Goal: Navigation & Orientation: Find specific page/section

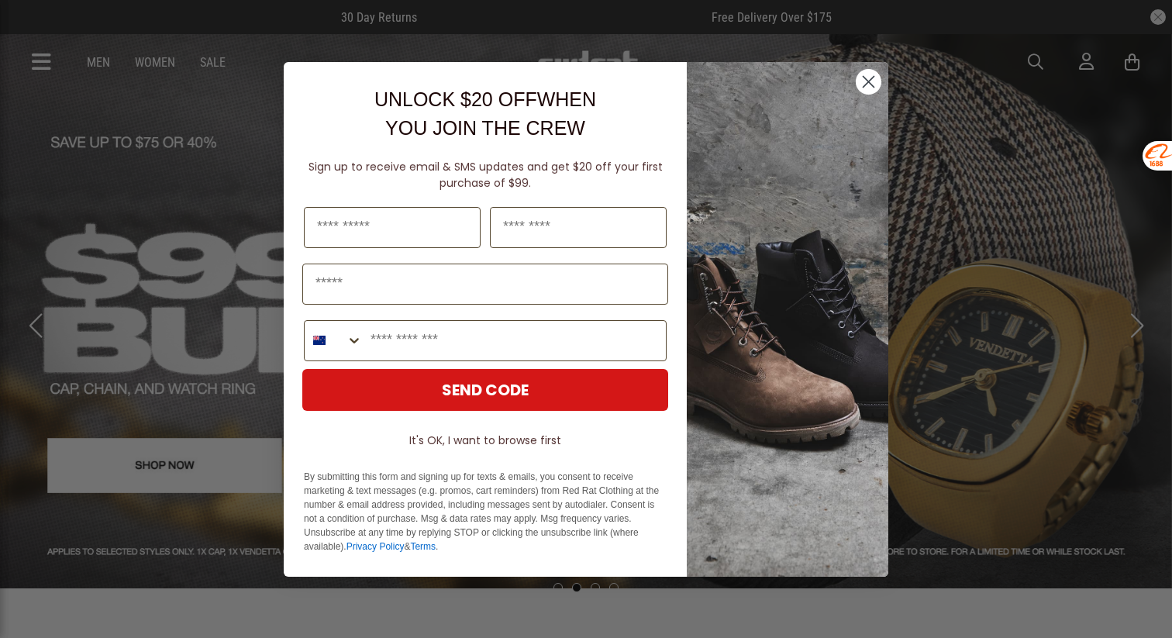
click at [865, 78] on circle "Close dialog" at bounding box center [869, 81] width 26 height 26
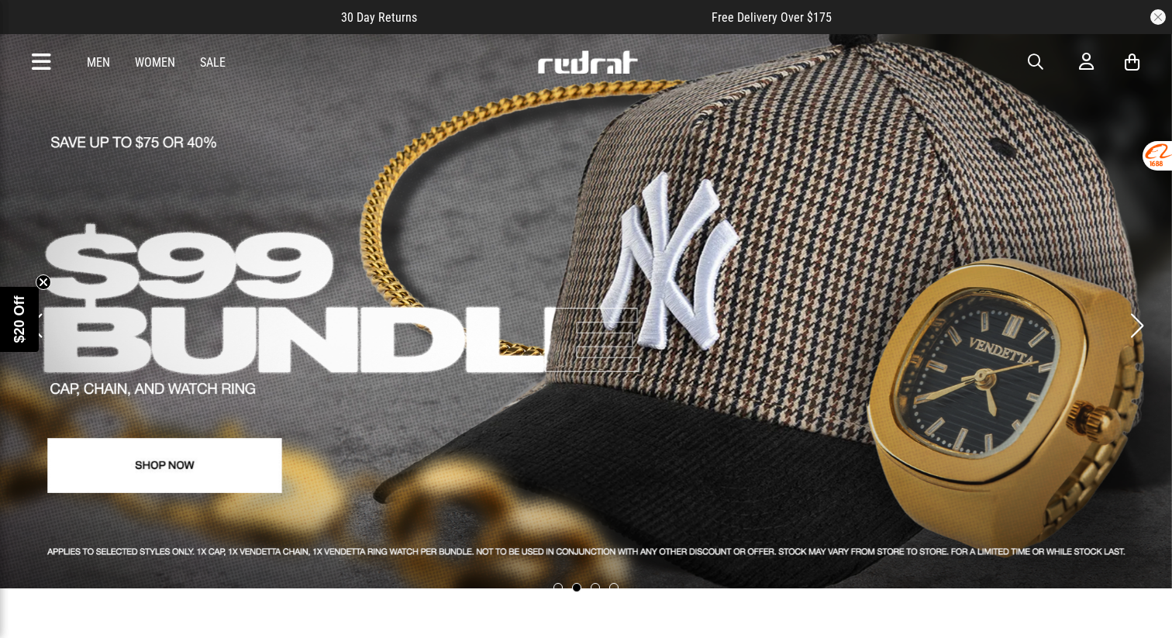
click at [31, 58] on div "Men Women Sale Sign in New Back Footwear Back Mens Back Womens Back Youth & Kid…" at bounding box center [586, 62] width 1132 height 56
click at [43, 62] on icon at bounding box center [41, 63] width 19 height 26
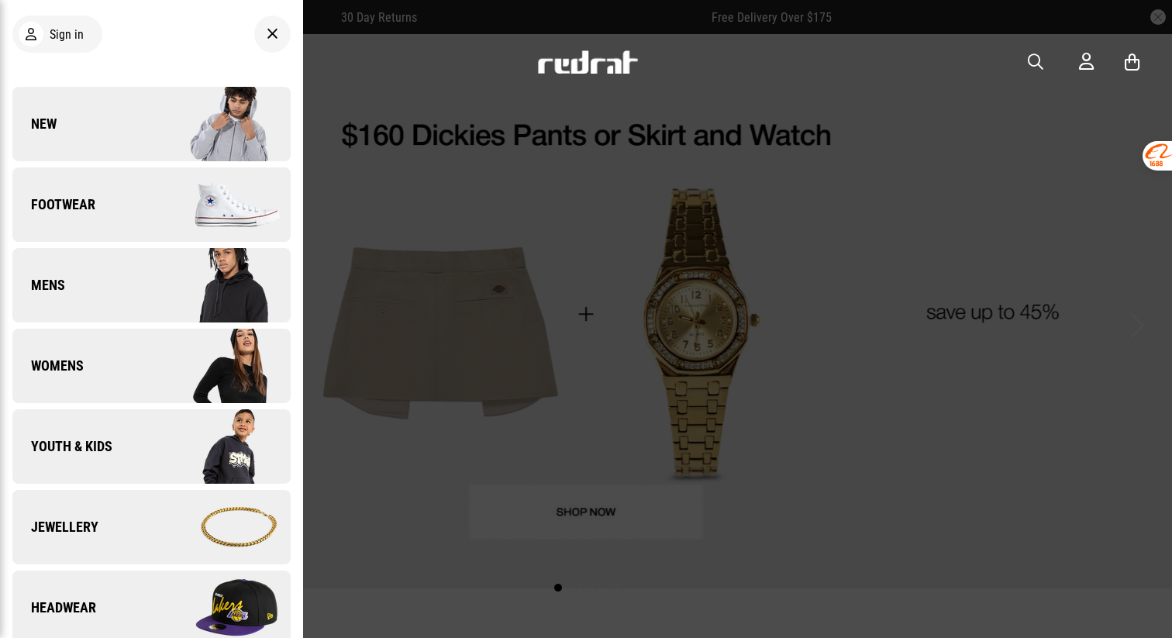
click at [60, 127] on link "New" at bounding box center [151, 124] width 278 height 74
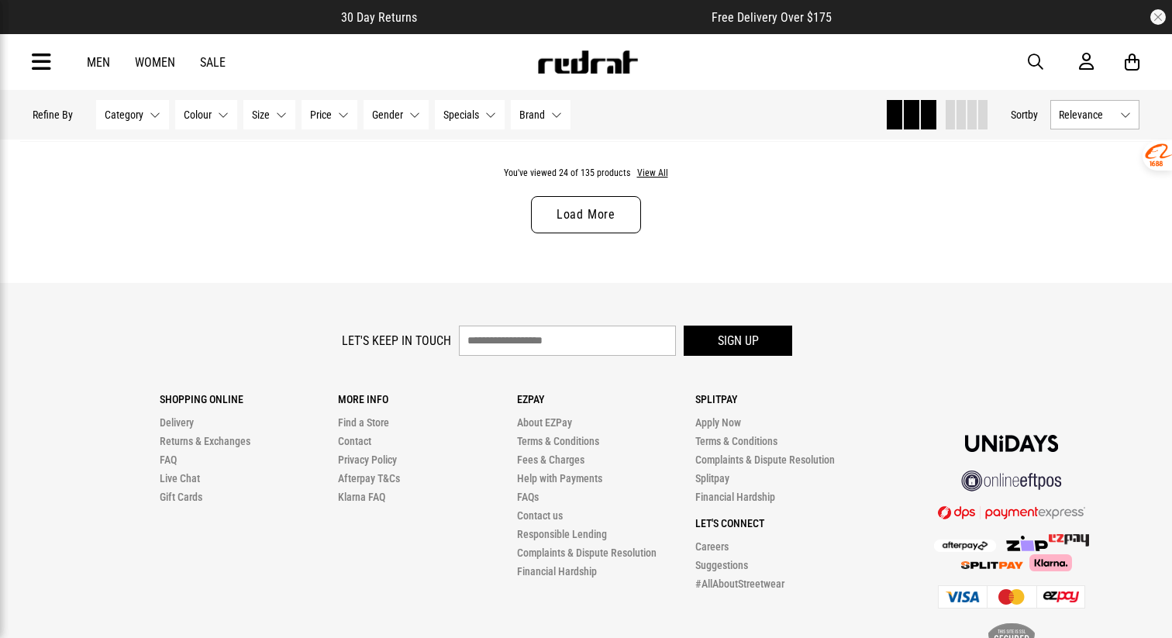
scroll to position [5182, 0]
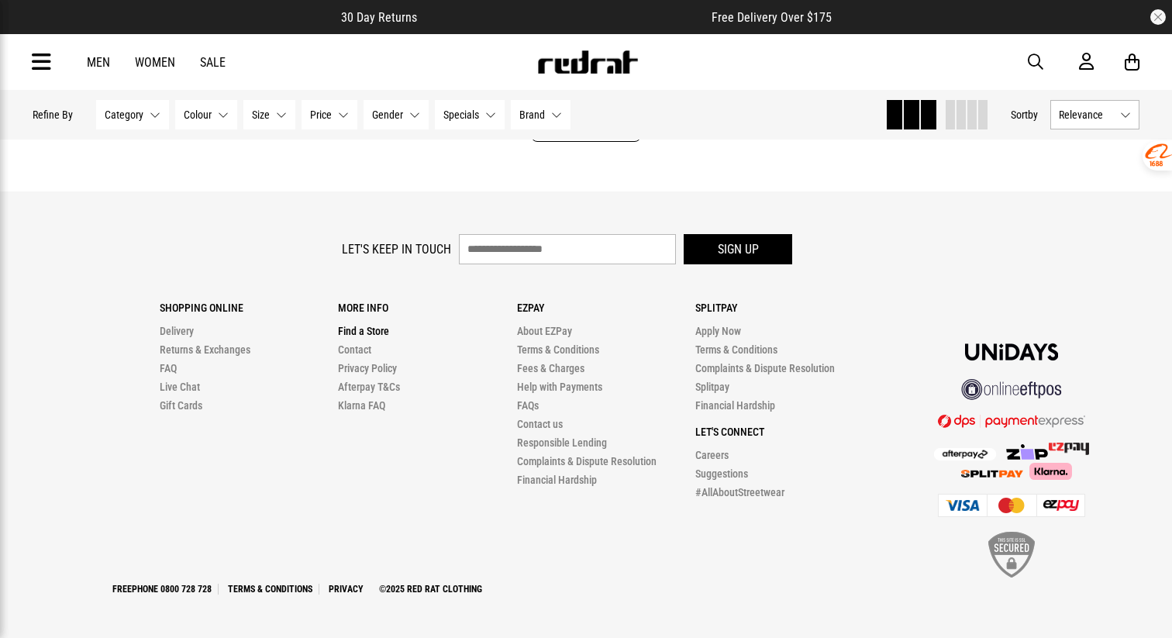
click at [367, 332] on link "Find a Store" at bounding box center [363, 331] width 51 height 12
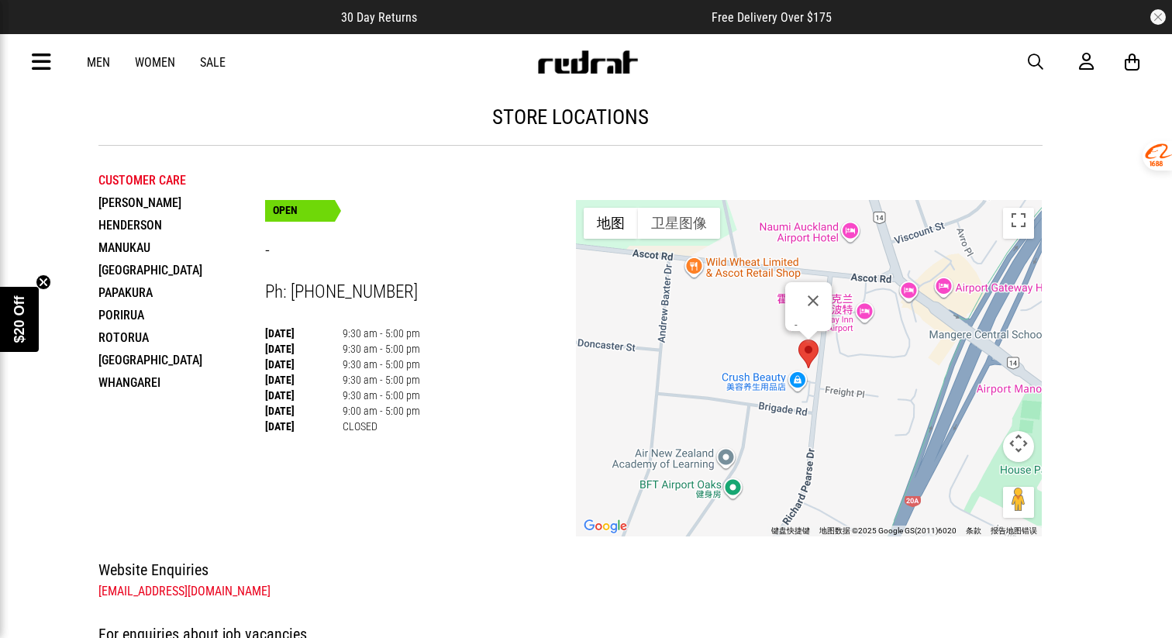
click at [126, 205] on li "[PERSON_NAME]" at bounding box center [181, 203] width 167 height 22
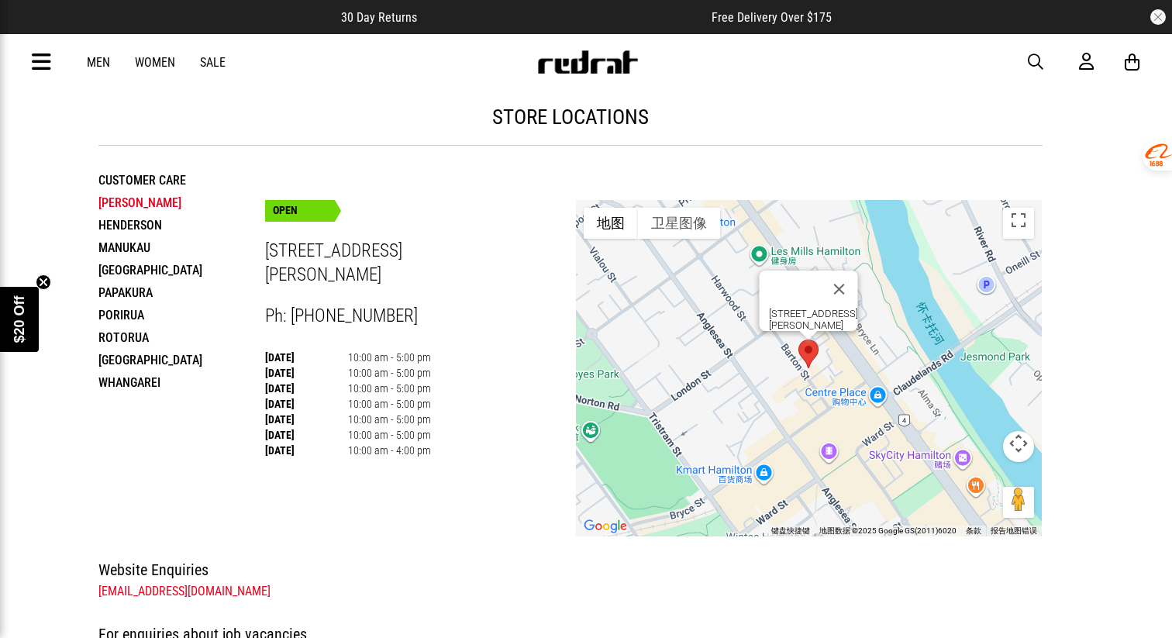
click at [126, 221] on li "Henderson" at bounding box center [181, 225] width 167 height 22
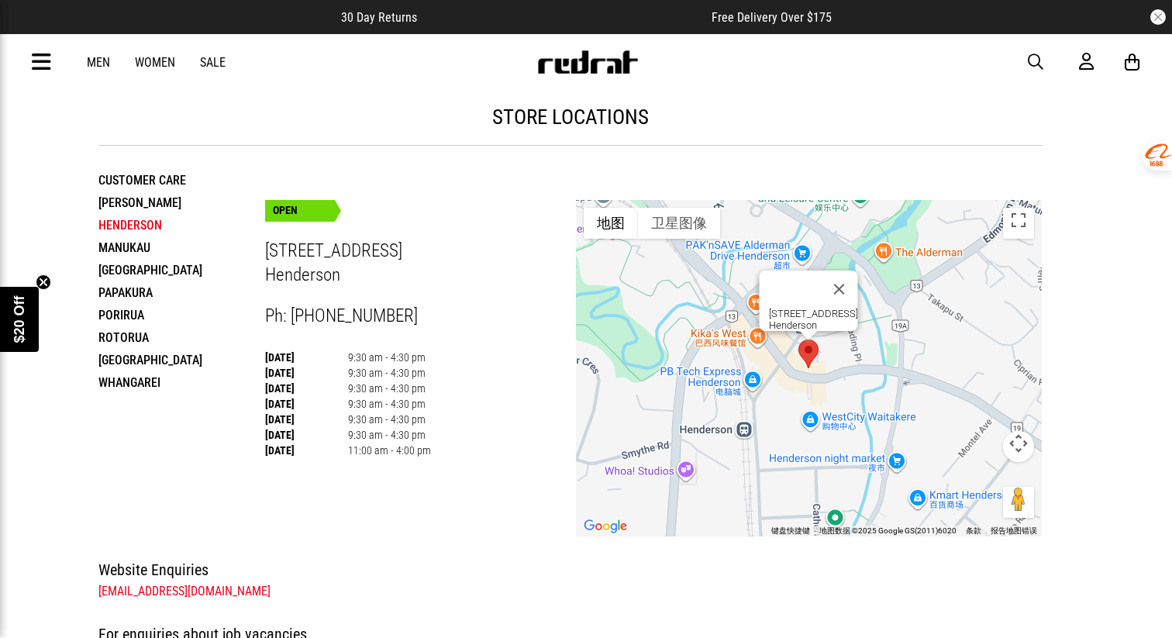
click at [123, 248] on li "Manukau" at bounding box center [181, 247] width 167 height 22
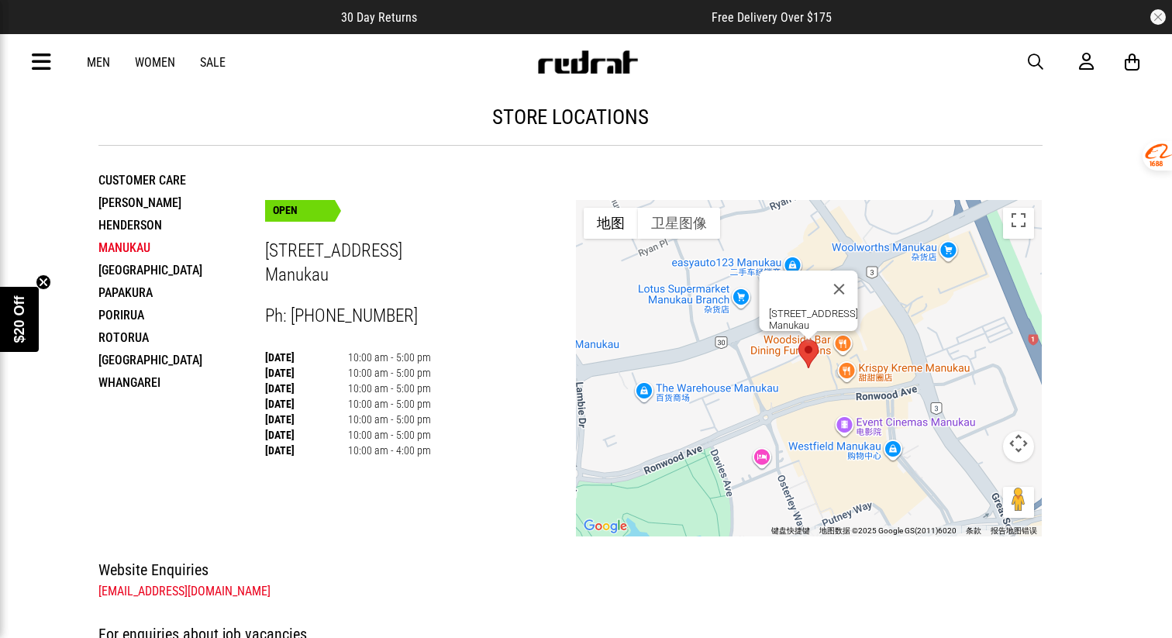
click at [123, 272] on li "Palmerston North" at bounding box center [181, 270] width 167 height 22
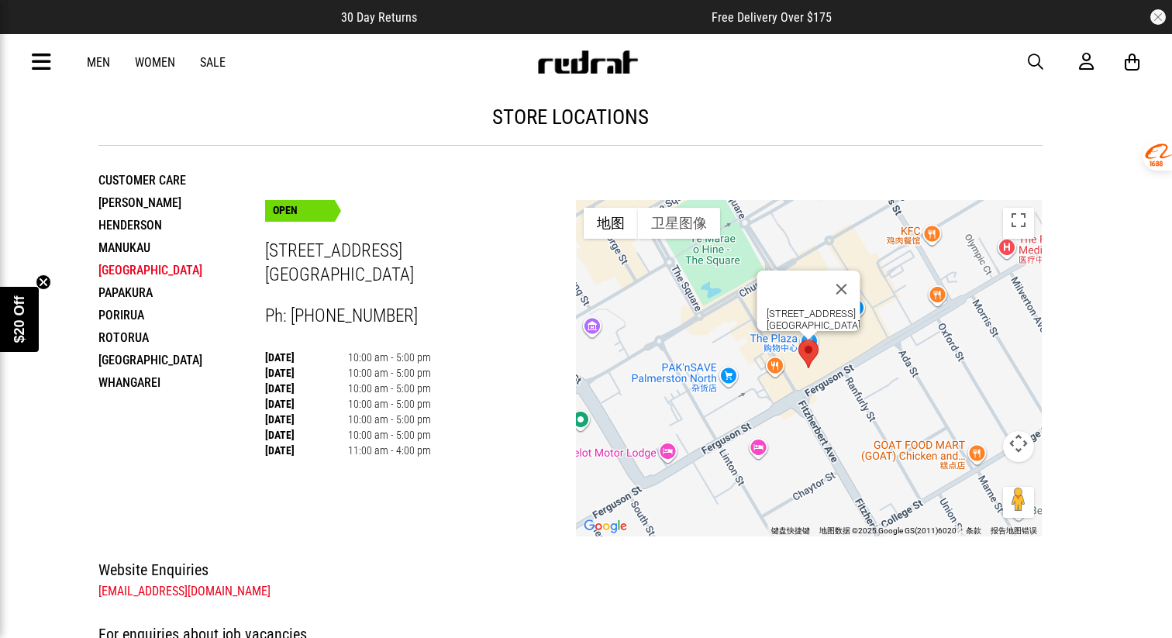
click at [113, 303] on li "Papakura" at bounding box center [181, 292] width 167 height 22
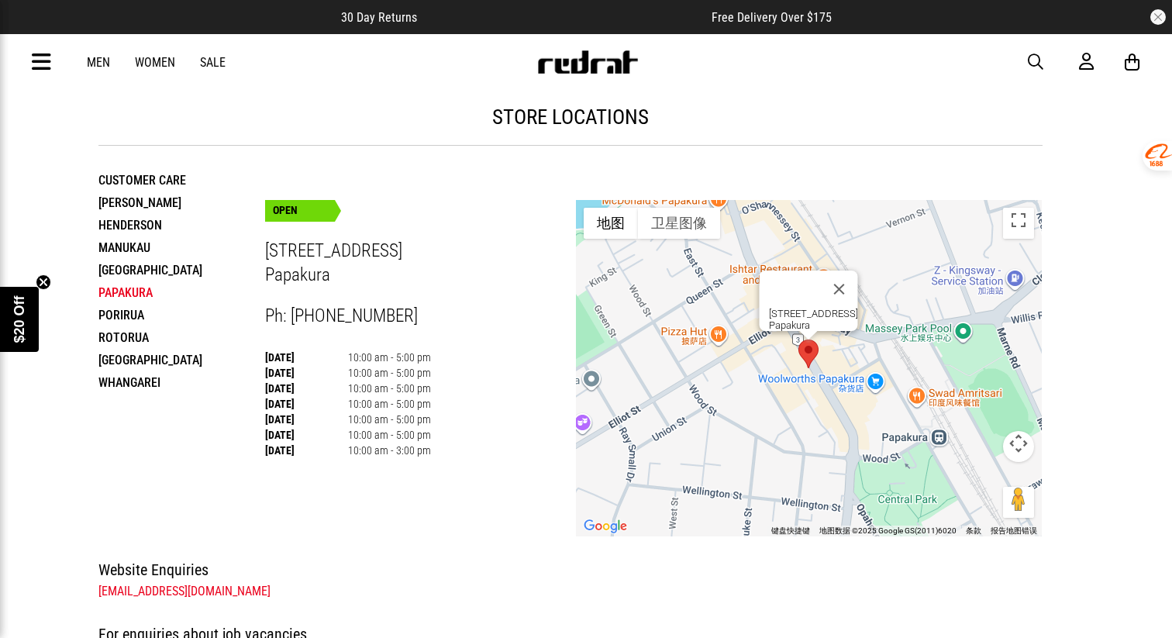
click at [113, 314] on li "Porirua" at bounding box center [181, 315] width 167 height 22
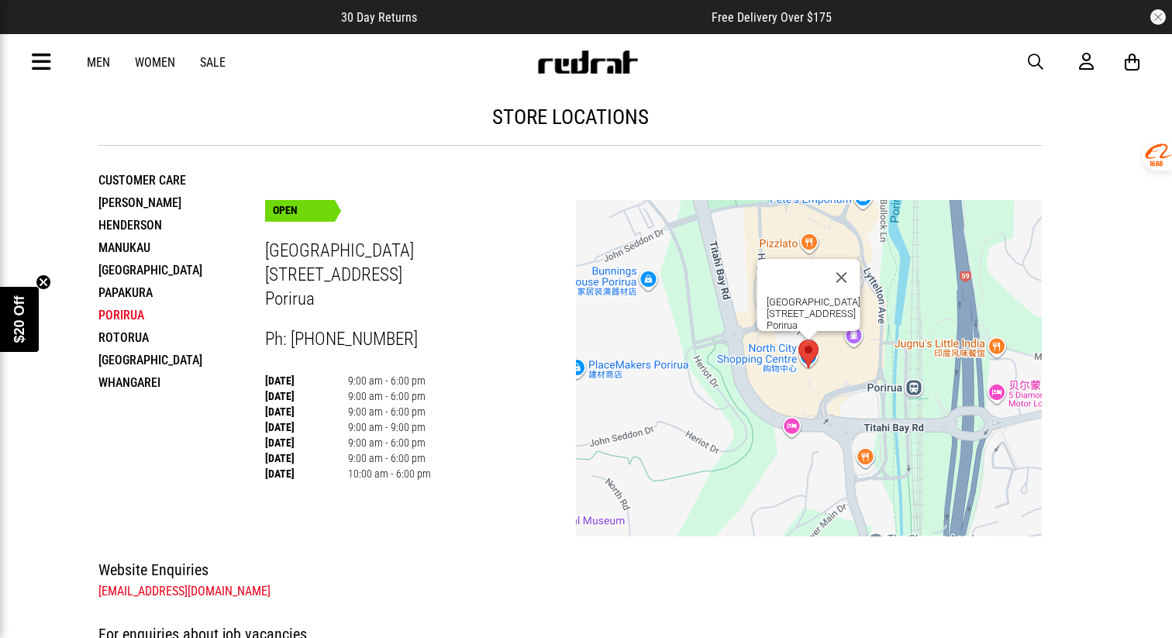
click at [114, 336] on li "Rotorua" at bounding box center [181, 337] width 167 height 22
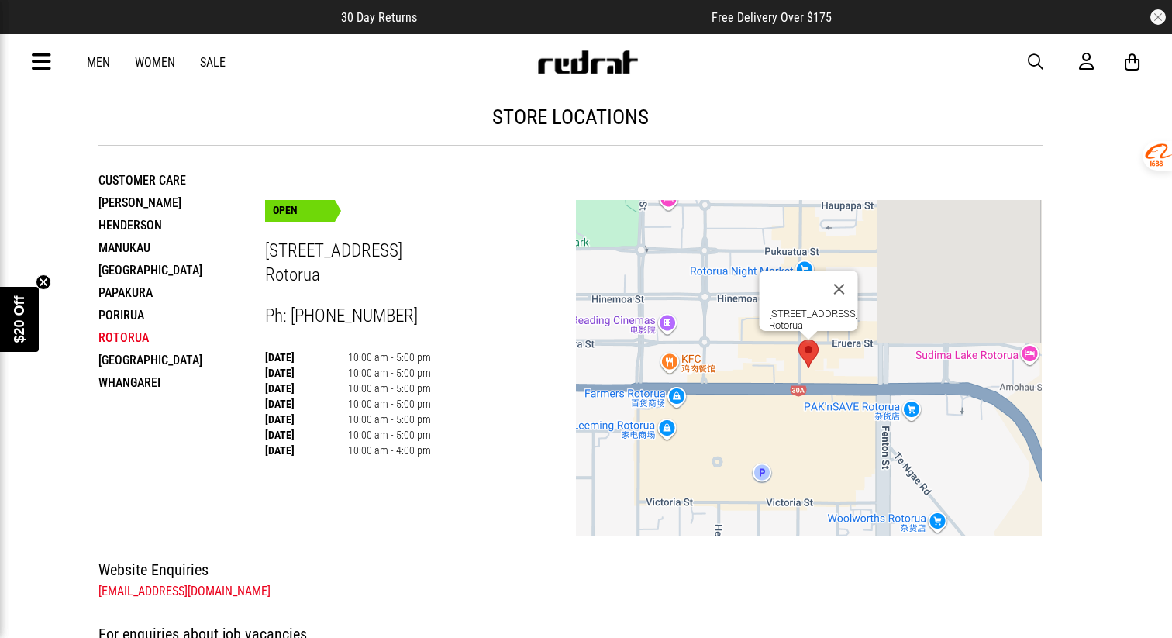
click at [115, 362] on li "Tauranga" at bounding box center [181, 360] width 167 height 22
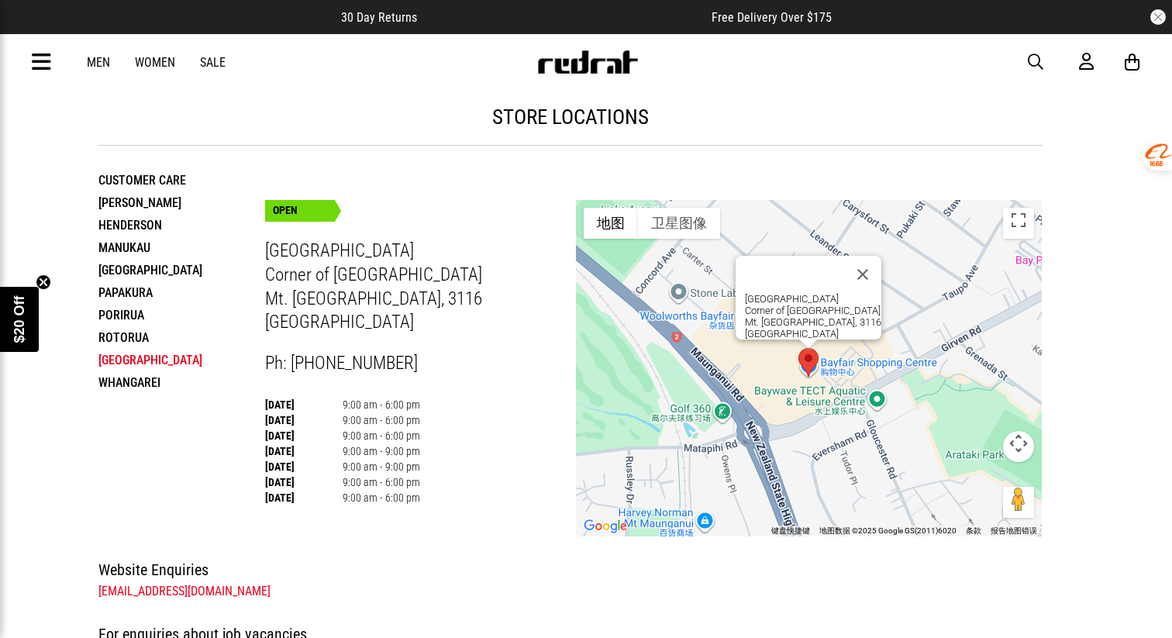
click at [41, 64] on icon at bounding box center [41, 63] width 19 height 26
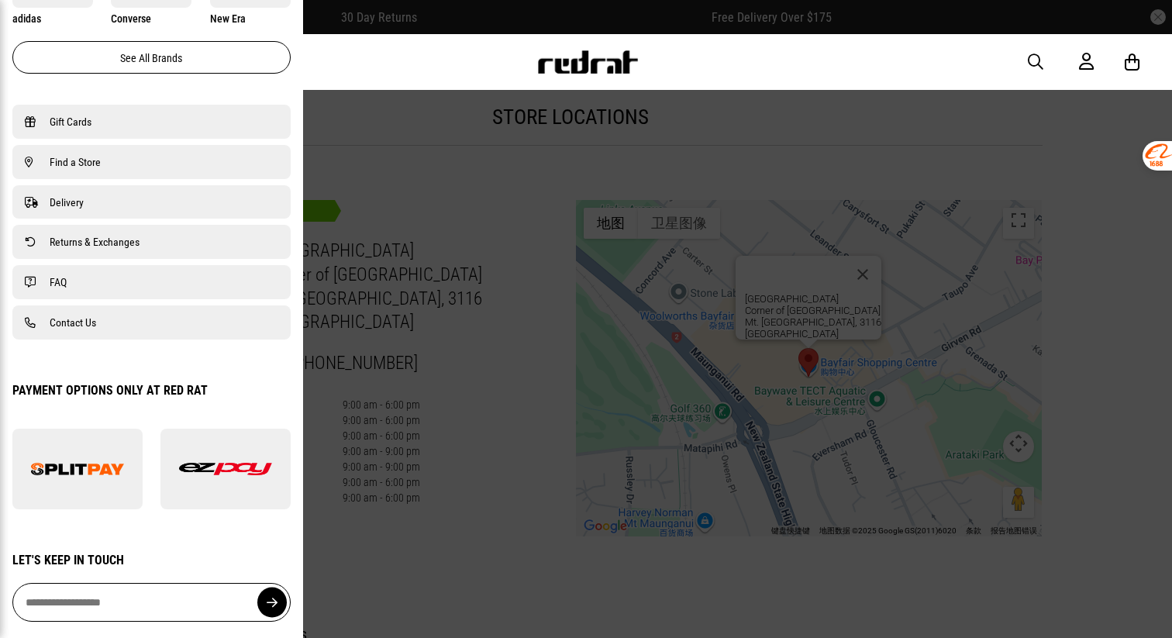
scroll to position [1041, 0]
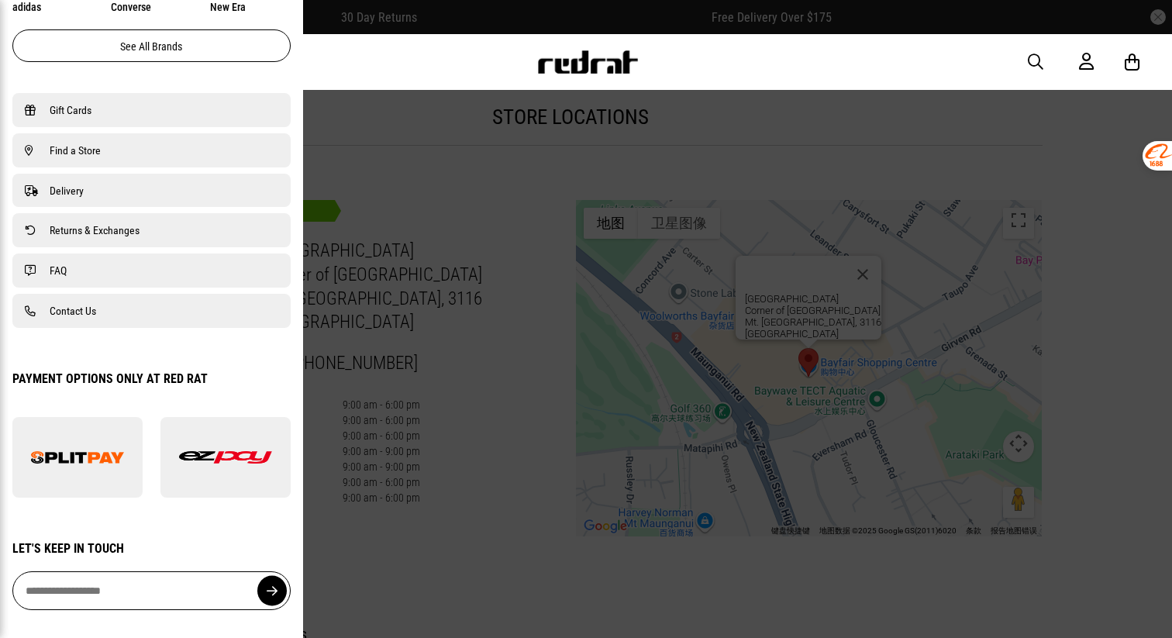
click at [684, 71] on div "Men Women Sale Sign in New Back Footwear Back Footwear Mens Back Mens Womens Ba…" at bounding box center [586, 62] width 1132 height 56
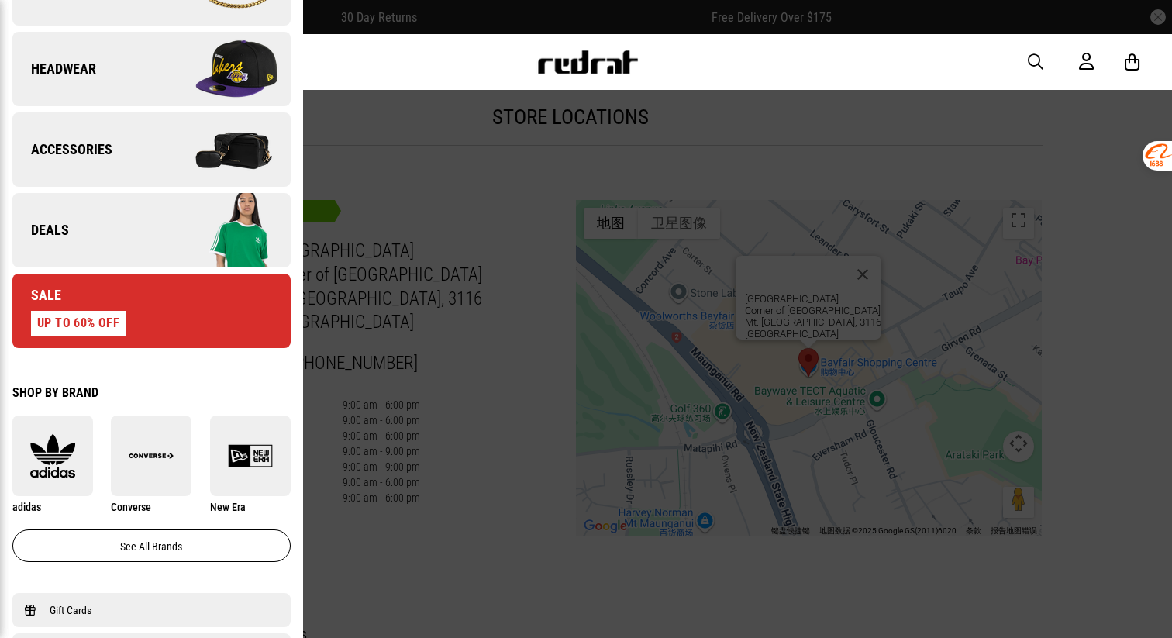
scroll to position [0, 0]
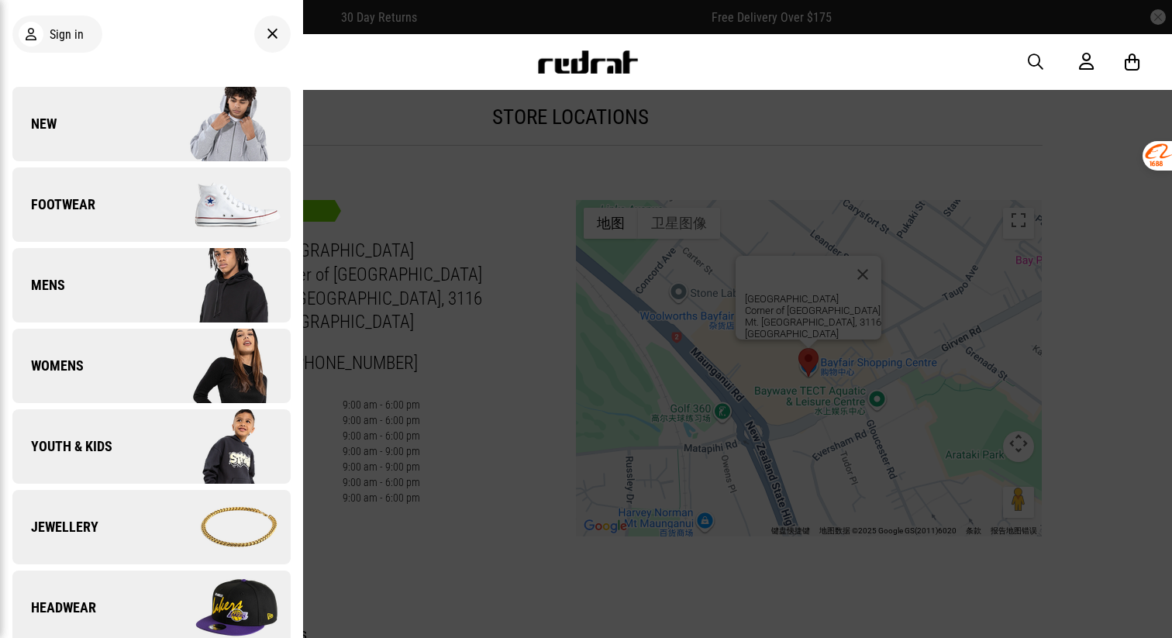
click at [265, 36] on div at bounding box center [272, 34] width 36 height 37
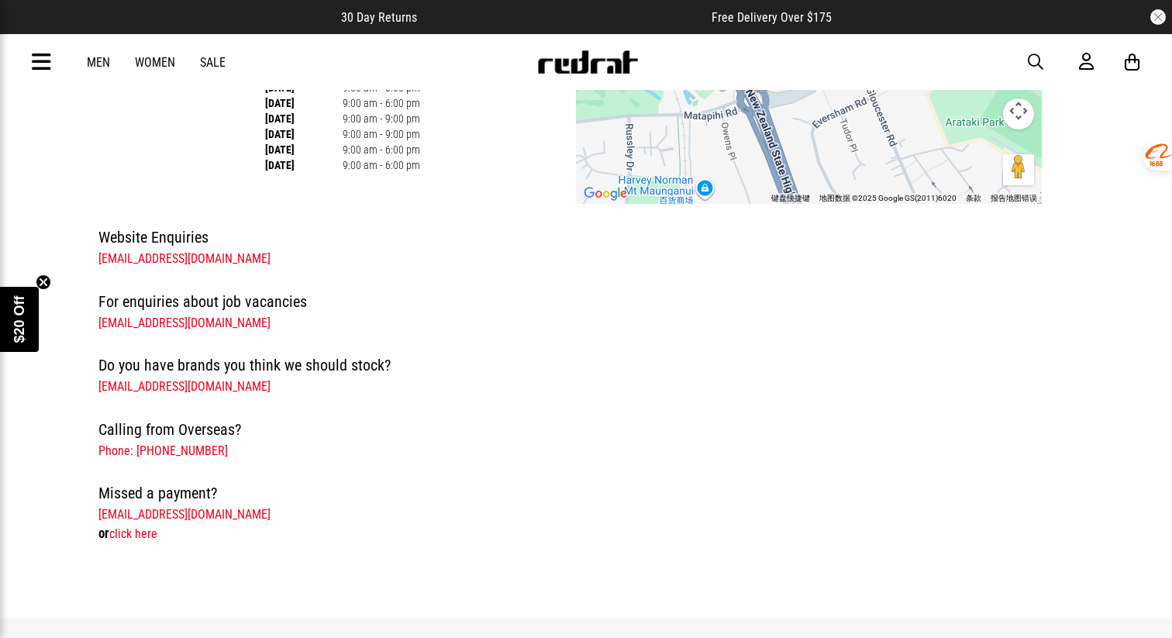
scroll to position [760, 0]
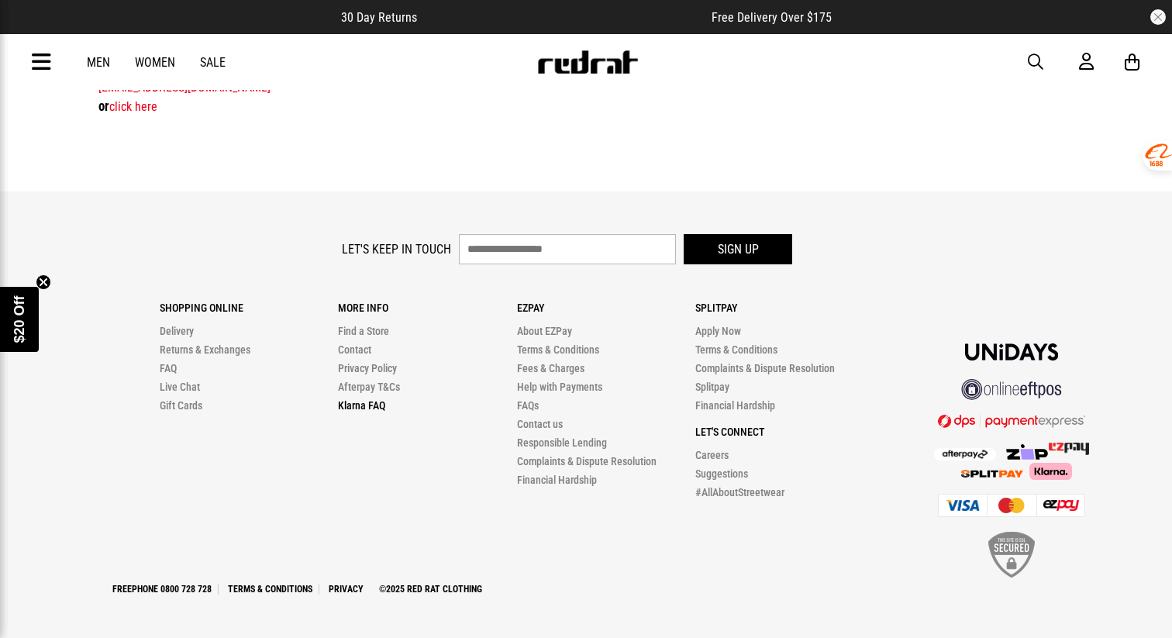
click at [358, 408] on link "Klarna FAQ" at bounding box center [361, 405] width 47 height 12
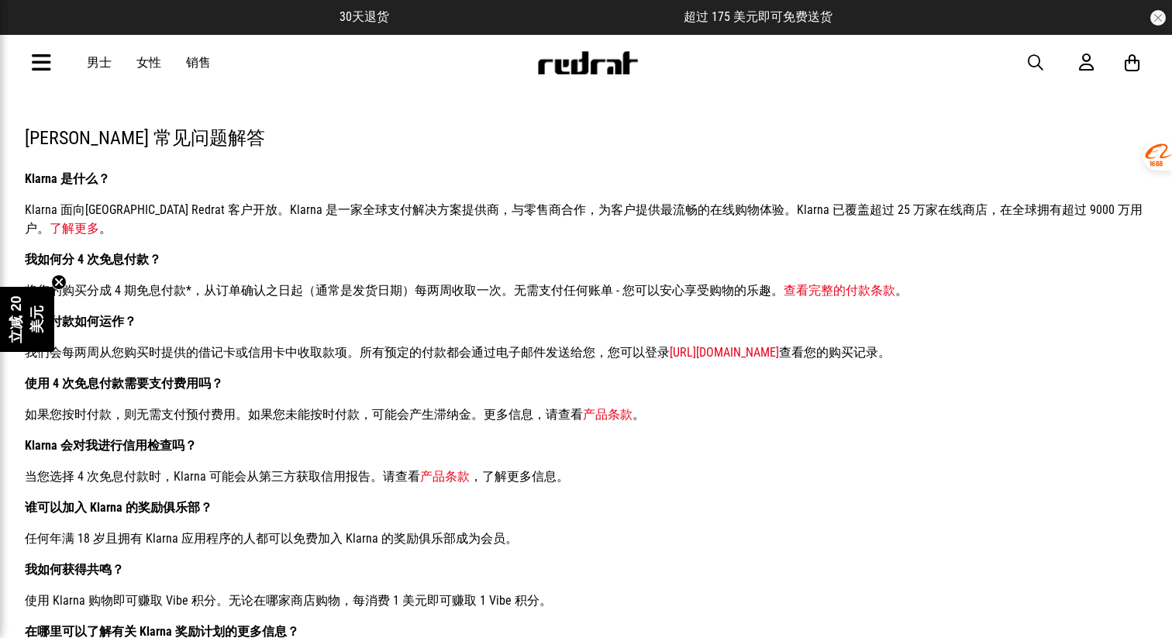
click at [60, 285] on icon "关闭预告片" at bounding box center [59, 282] width 6 height 6
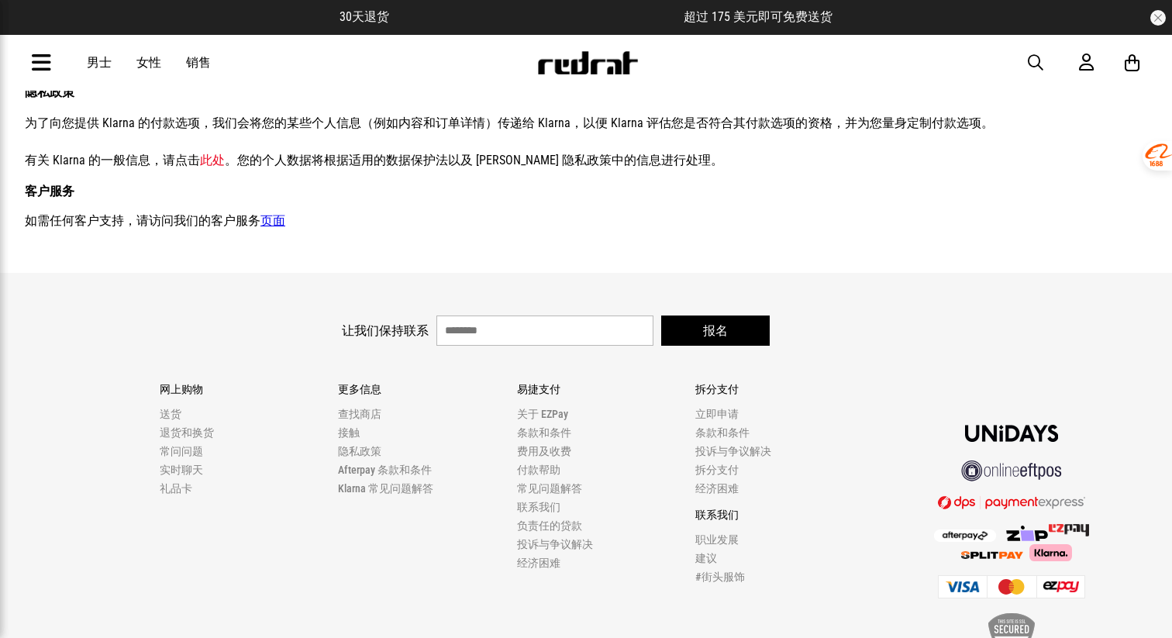
scroll to position [592, 0]
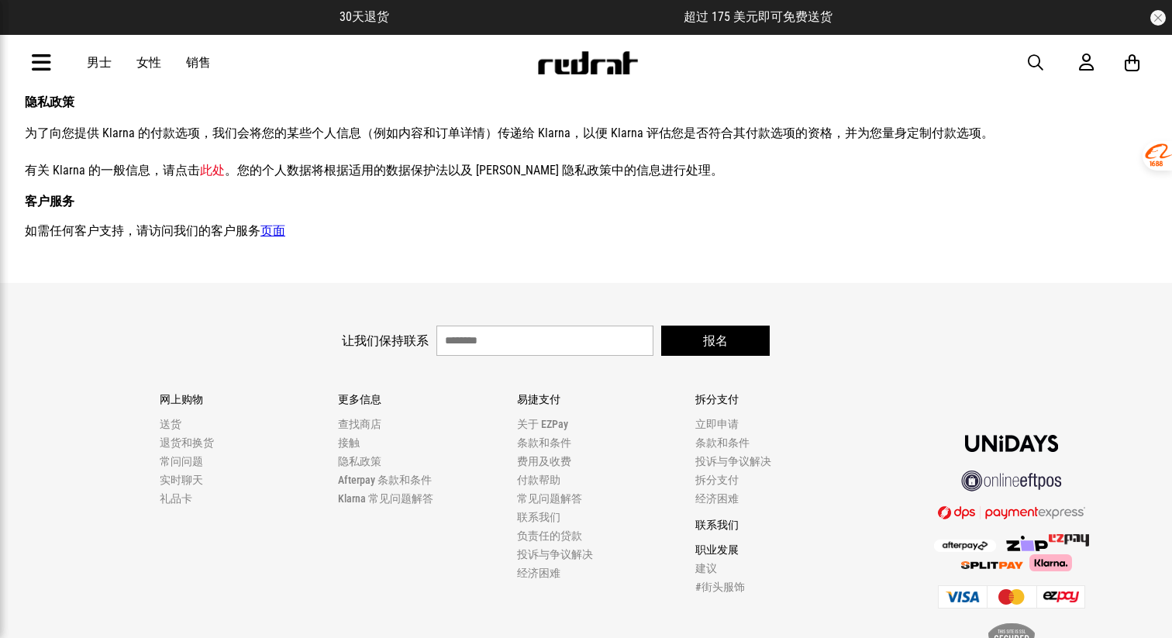
click at [730, 551] on font "职业发展" at bounding box center [717, 550] width 43 height 12
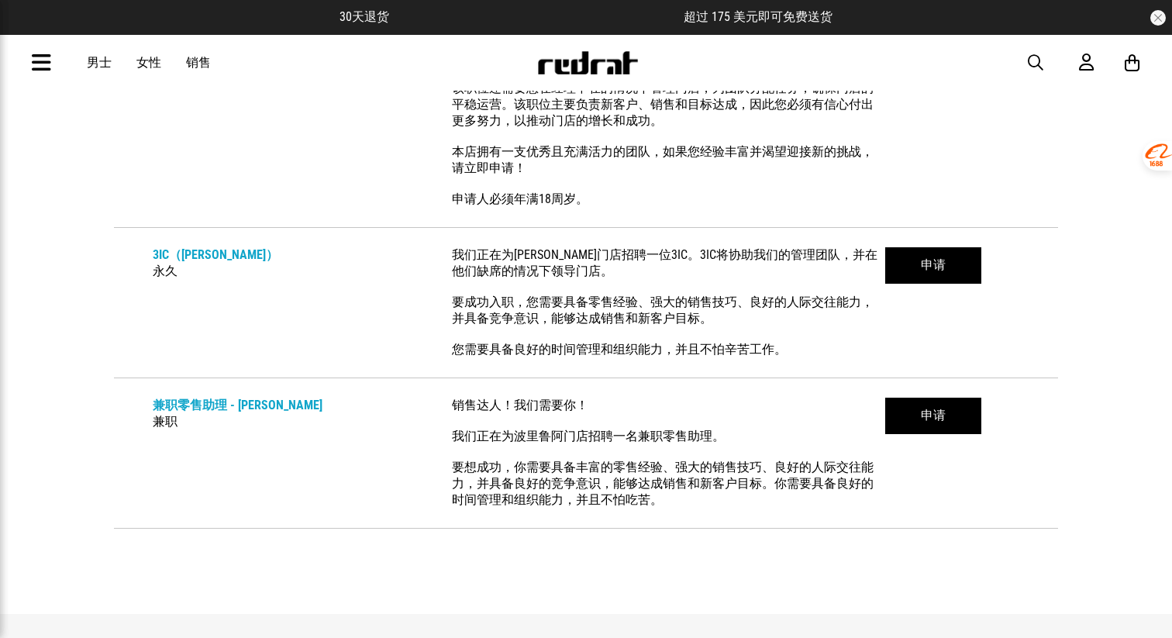
scroll to position [1114, 0]
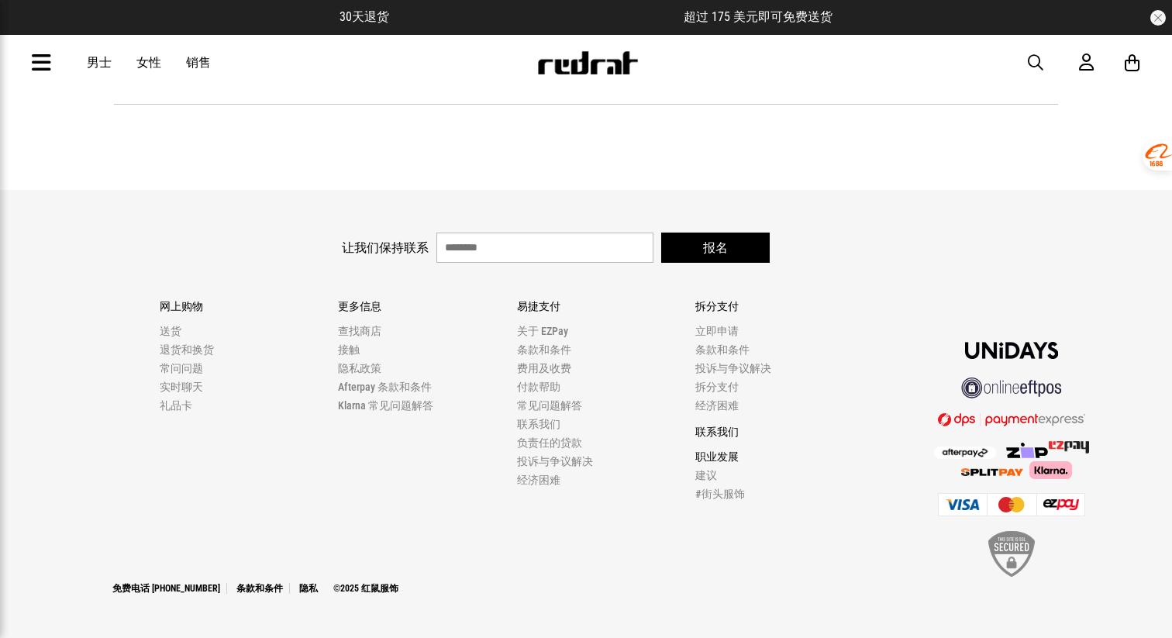
click at [713, 459] on font "职业发展" at bounding box center [717, 456] width 43 height 12
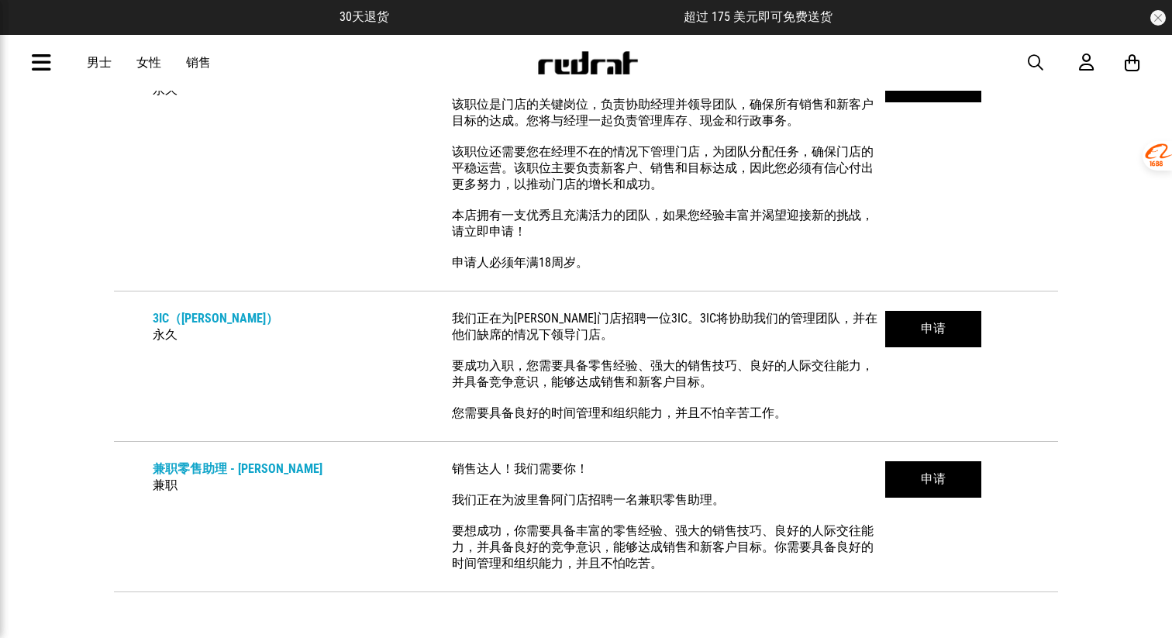
scroll to position [564, 0]
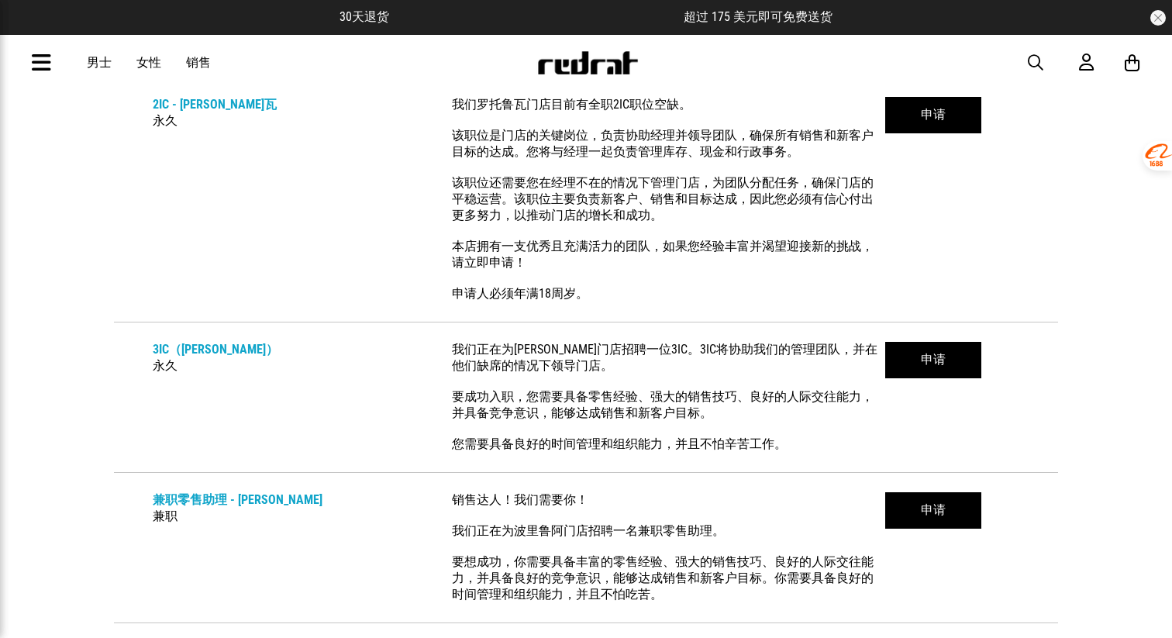
click at [194, 70] on font "销售" at bounding box center [198, 62] width 25 height 15
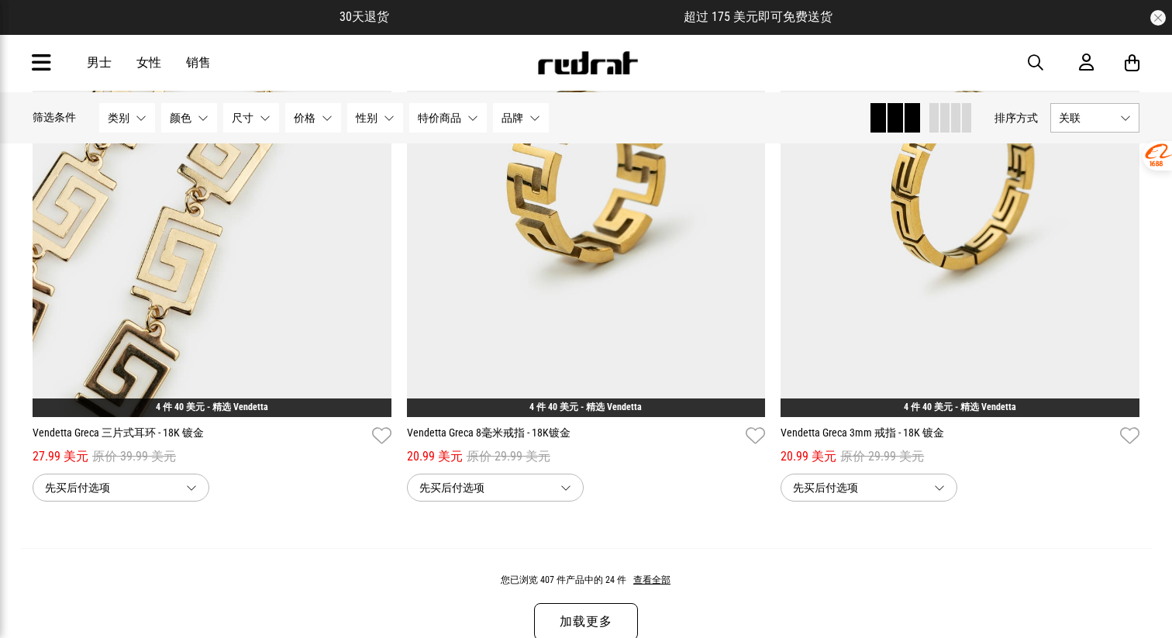
scroll to position [5100, 0]
